Goal: Information Seeking & Learning: Check status

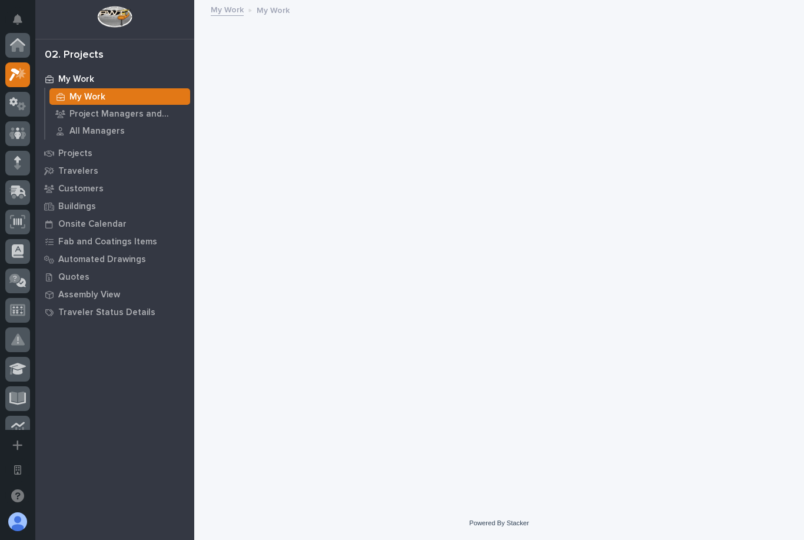
scroll to position [29, 0]
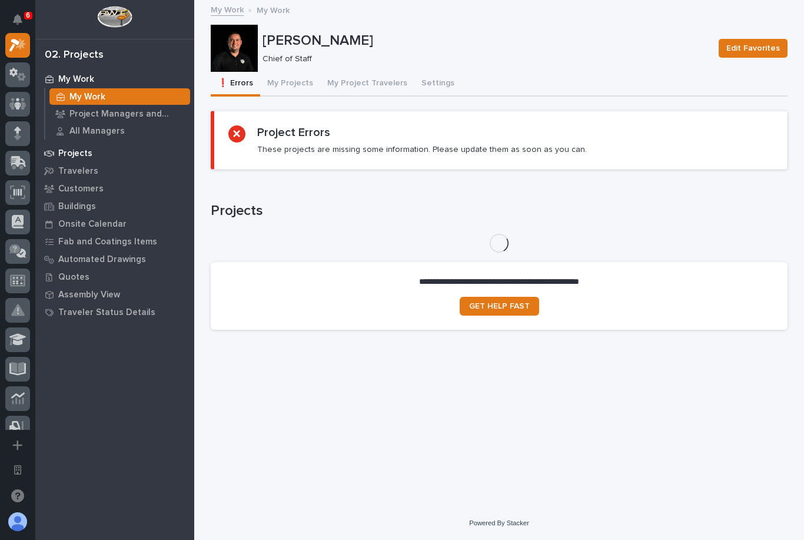
click at [71, 149] on p "Projects" at bounding box center [75, 153] width 34 height 11
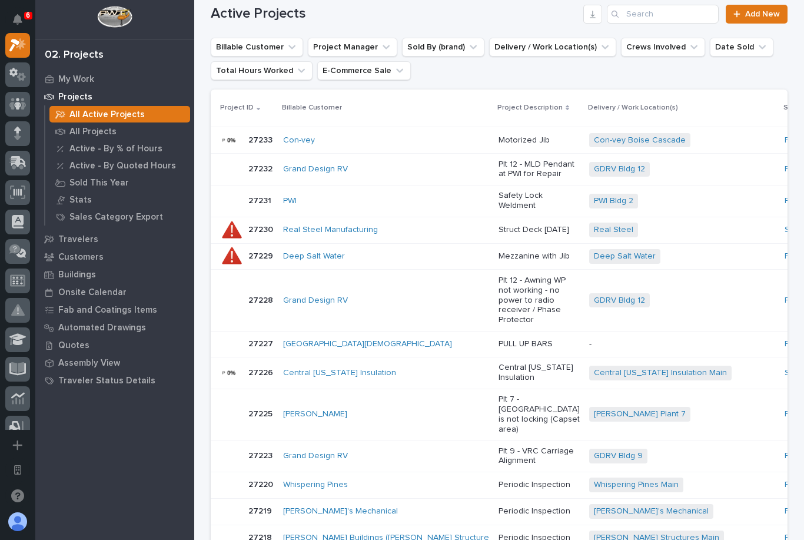
scroll to position [212, 0]
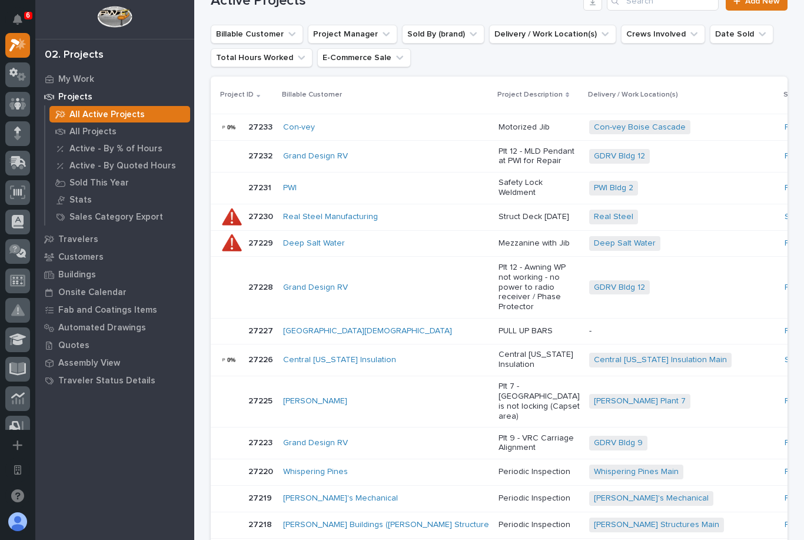
click at [780, 308] on td "PWI" at bounding box center [813, 287] width 67 height 61
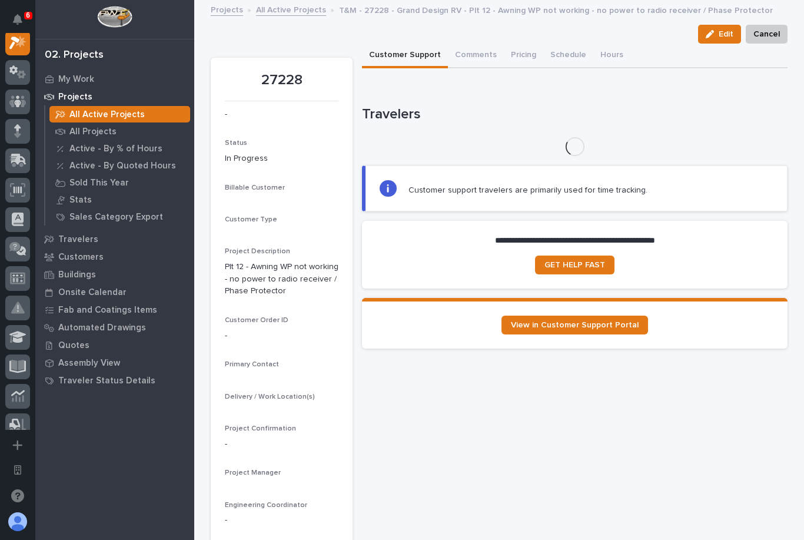
scroll to position [29, 0]
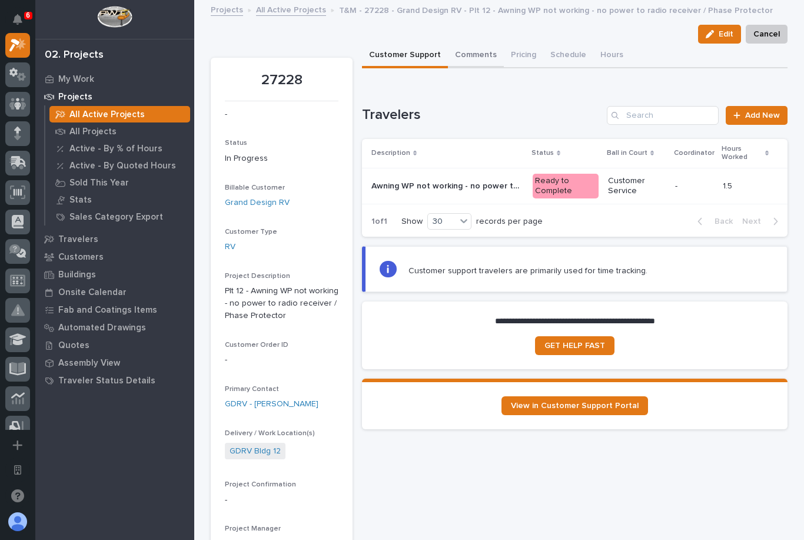
click at [463, 53] on button "Comments" at bounding box center [476, 56] width 56 height 25
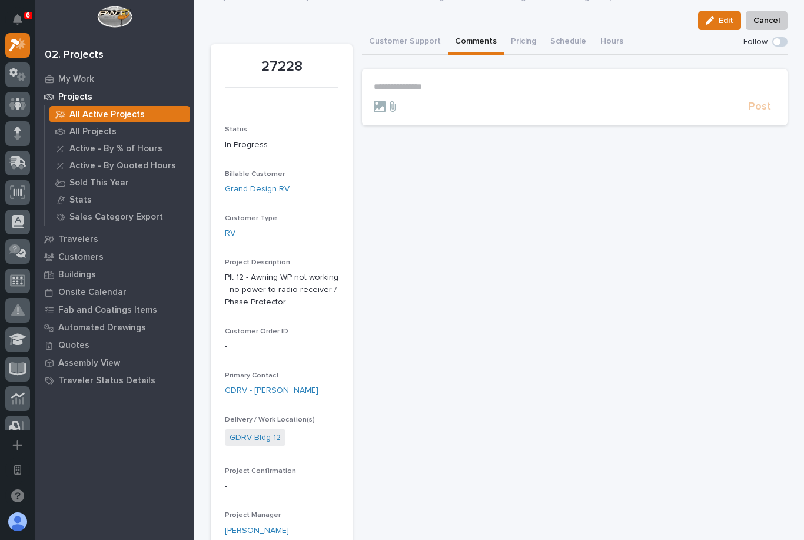
scroll to position [14, 0]
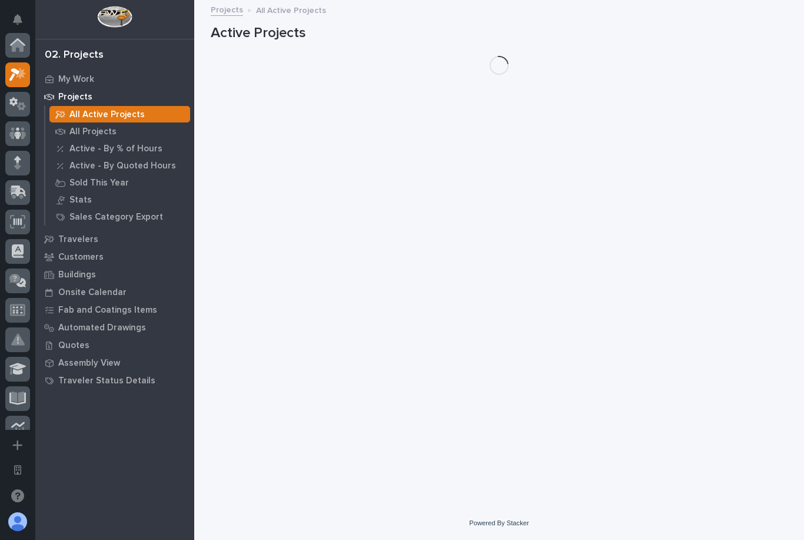
scroll to position [32, 0]
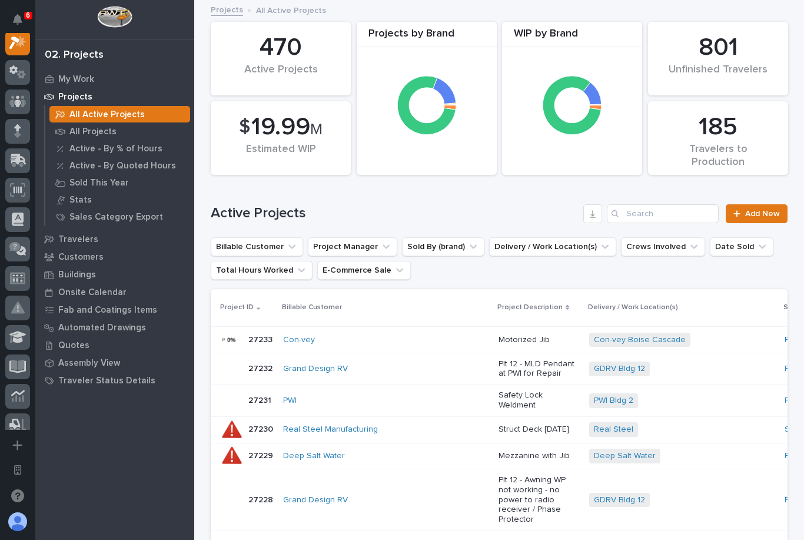
click at [409, 333] on div "Con-vey" at bounding box center [386, 339] width 206 height 19
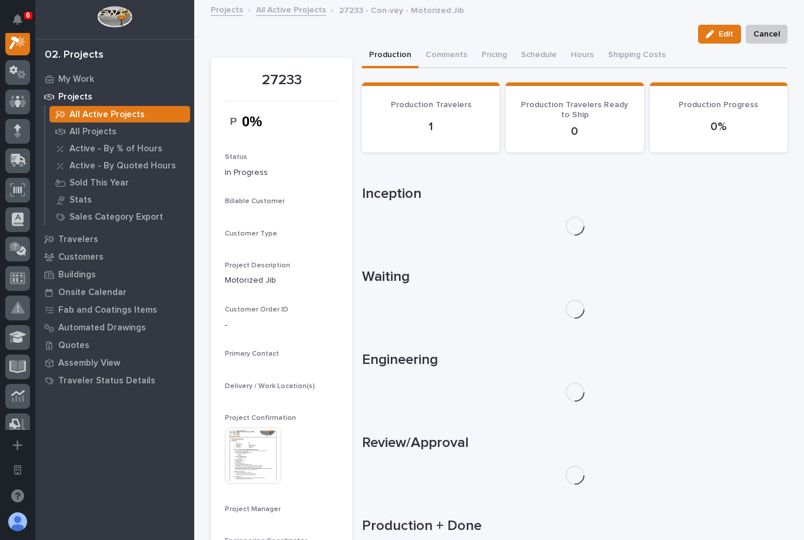
scroll to position [29, 0]
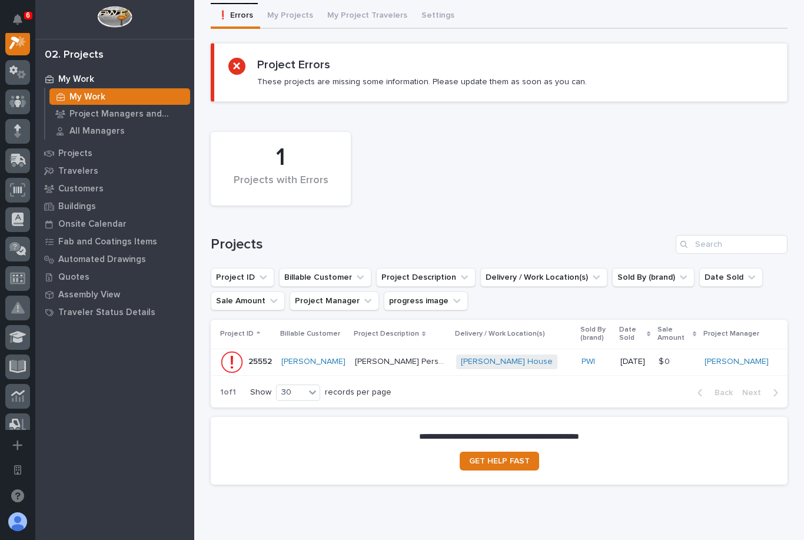
scroll to position [67, 0]
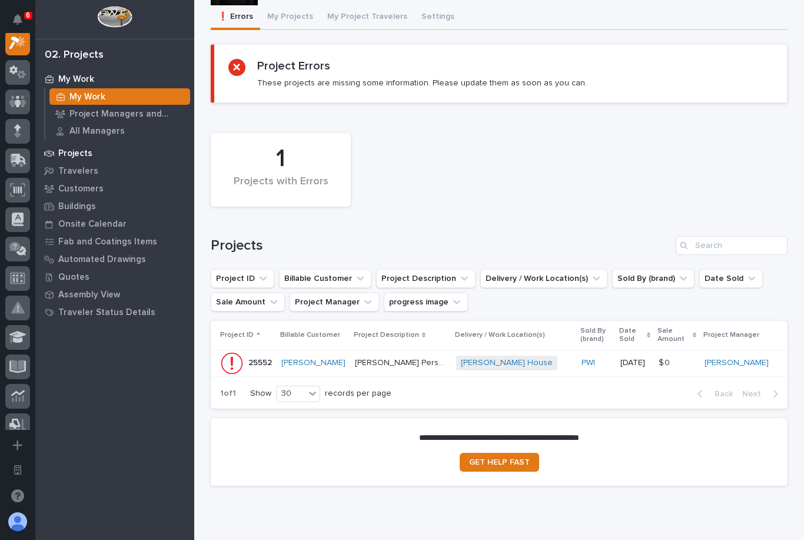
click at [74, 155] on p "Projects" at bounding box center [75, 153] width 34 height 11
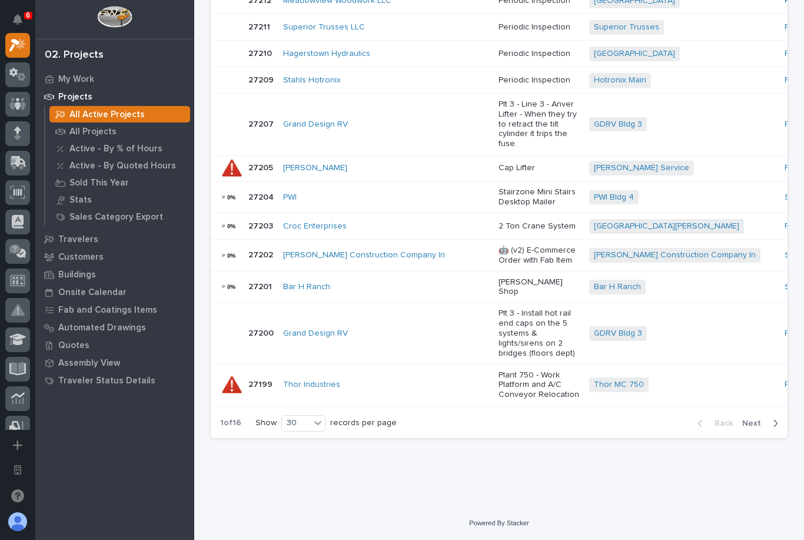
scroll to position [1092, 0]
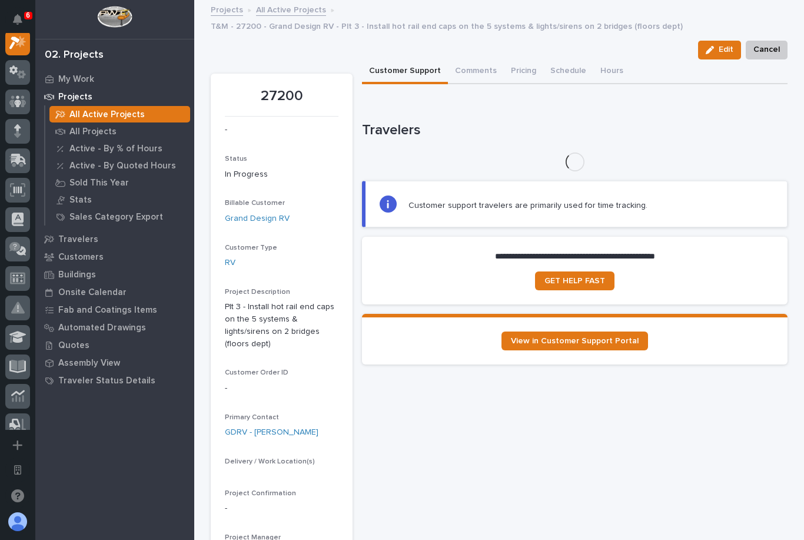
scroll to position [29, 0]
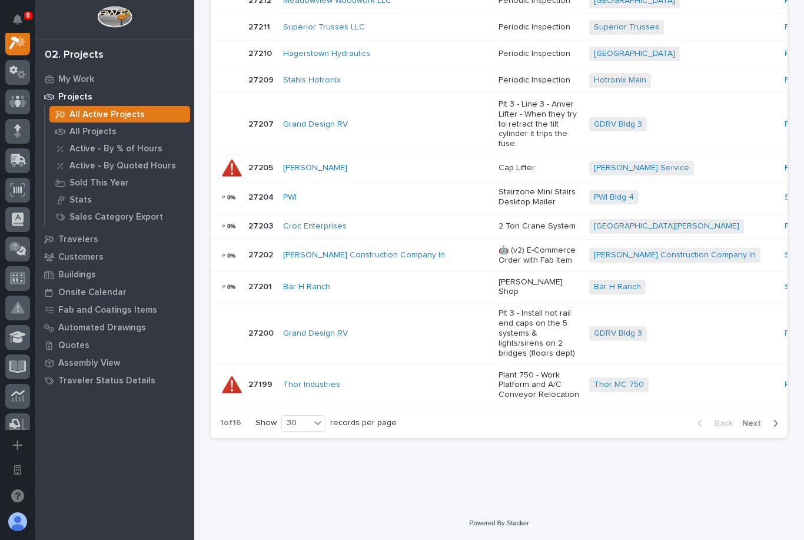
scroll to position [1091, 0]
click at [761, 428] on span "Next" at bounding box center [755, 423] width 26 height 11
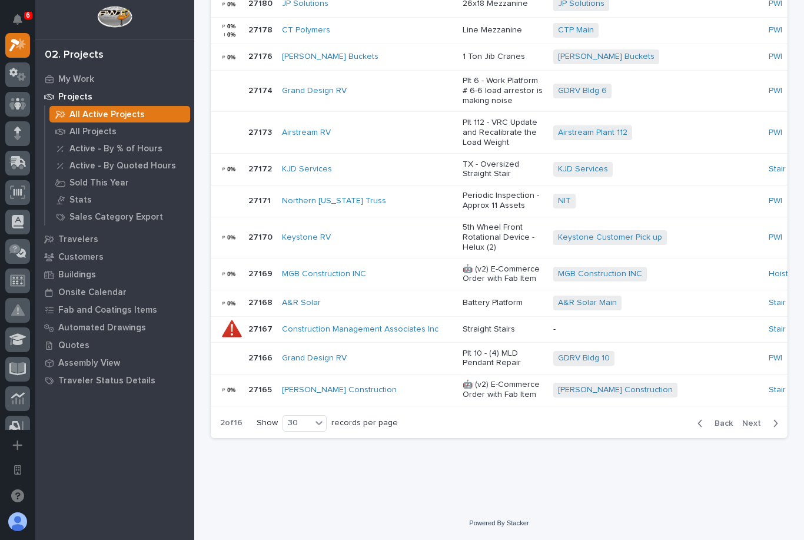
scroll to position [1181, 0]
click at [756, 428] on span "Next" at bounding box center [755, 423] width 26 height 11
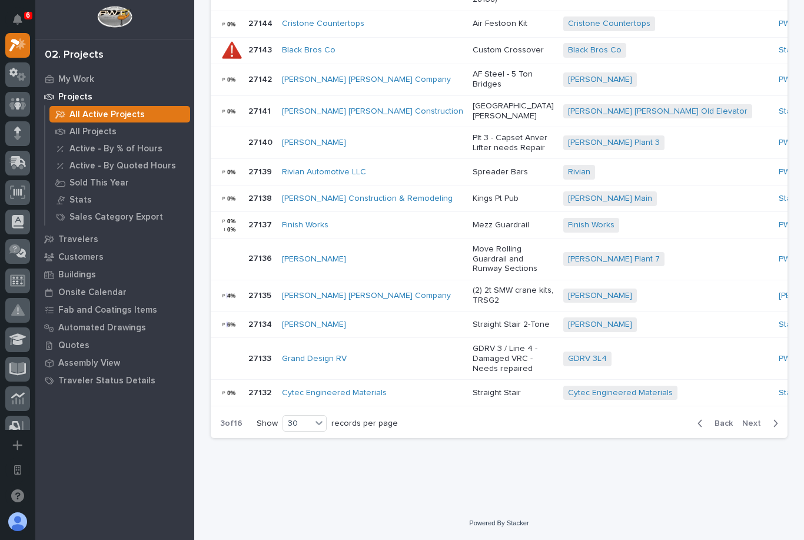
scroll to position [1049, 0]
click at [753, 428] on span "Next" at bounding box center [755, 423] width 26 height 11
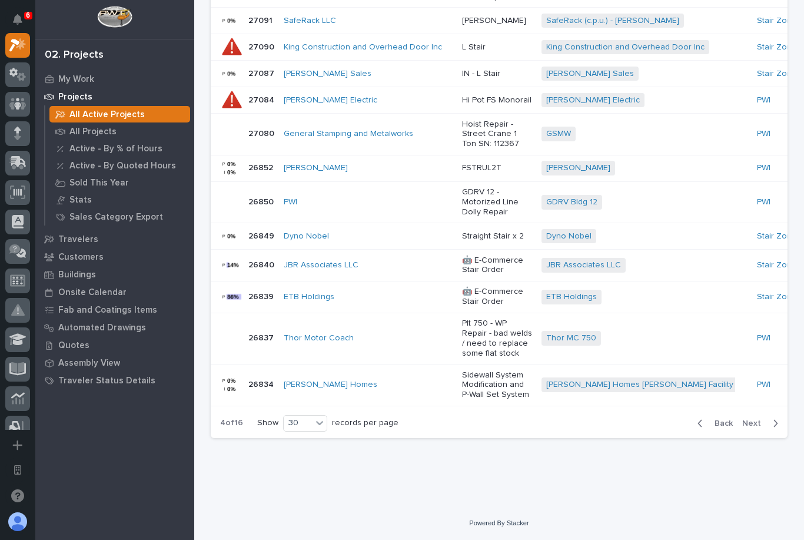
click at [761, 428] on span "Next" at bounding box center [755, 423] width 26 height 11
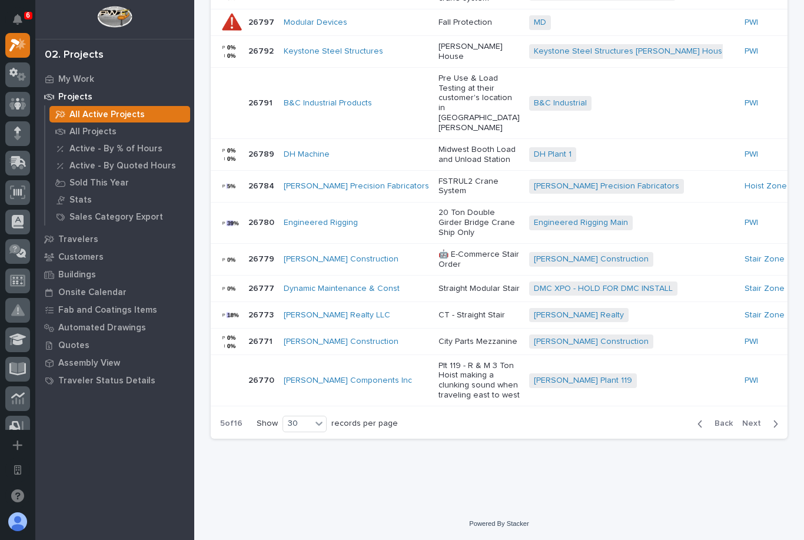
click at [384, 244] on td "Engineered Rigging" at bounding box center [356, 223] width 155 height 42
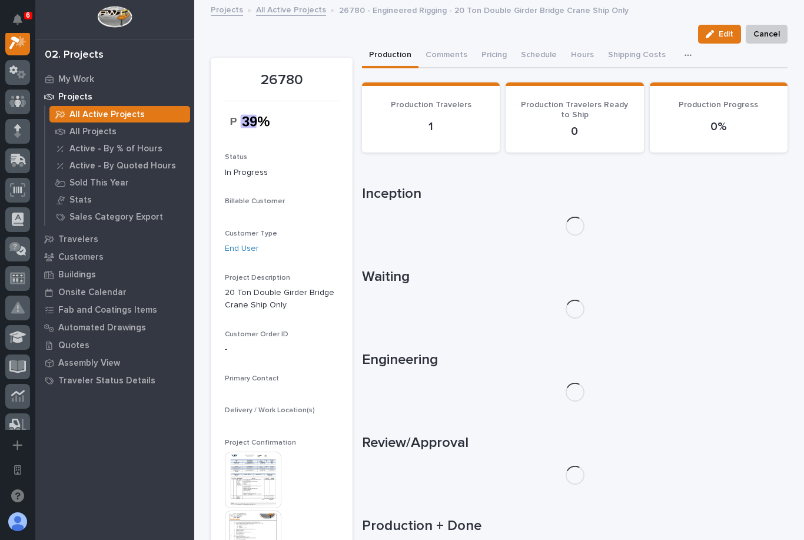
scroll to position [29, 0]
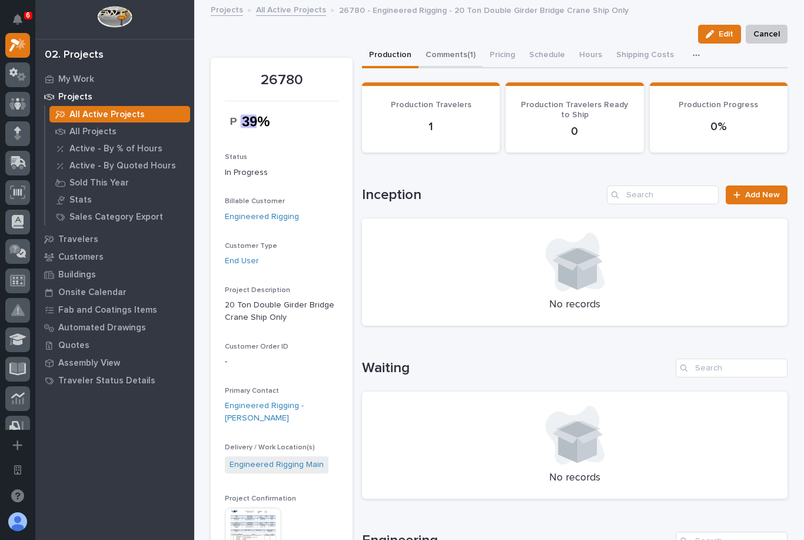
click at [455, 62] on button "Comments (1)" at bounding box center [450, 56] width 64 height 25
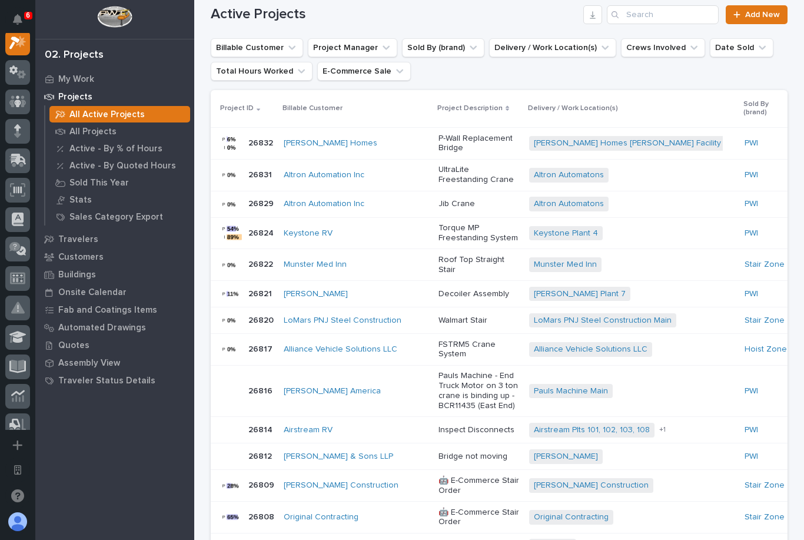
click at [264, 238] on p "26824" at bounding box center [262, 232] width 28 height 12
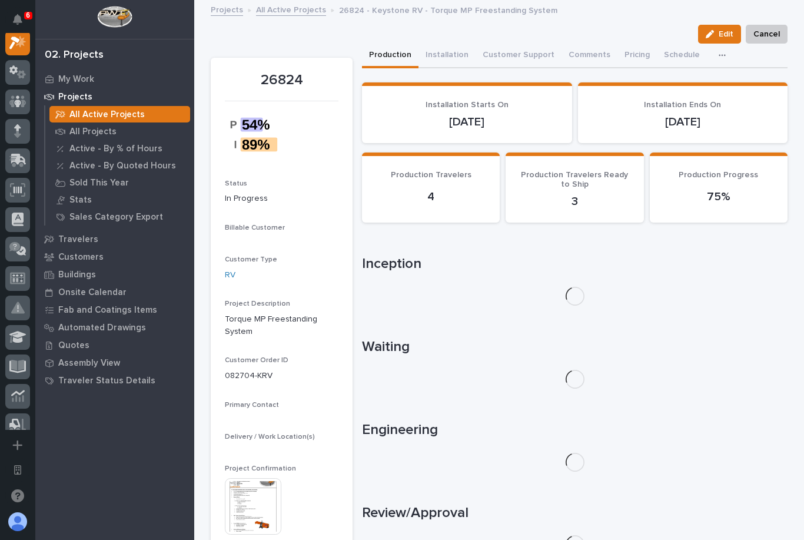
scroll to position [29, 0]
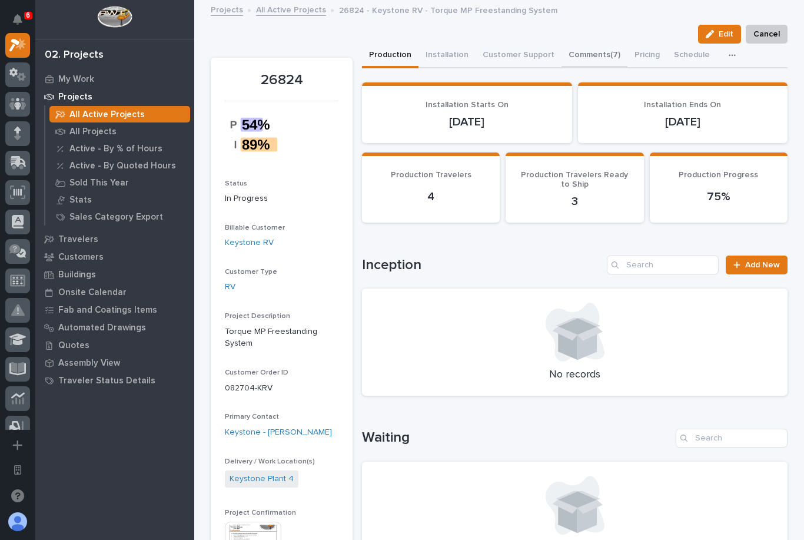
click at [573, 45] on button "Comments (7)" at bounding box center [594, 56] width 66 height 25
